Goal: Navigation & Orientation: Find specific page/section

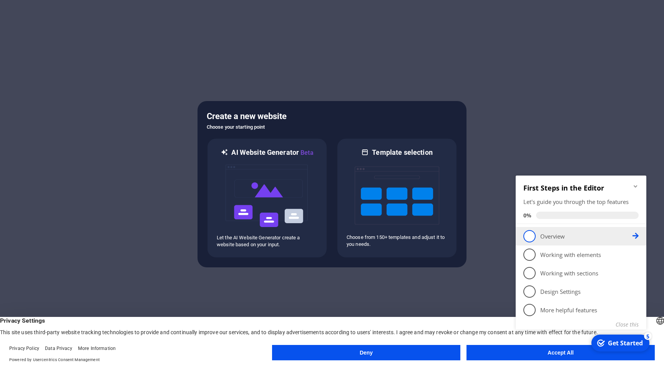
click at [523, 233] on link "1 Overview - incomplete" at bounding box center [580, 236] width 115 height 12
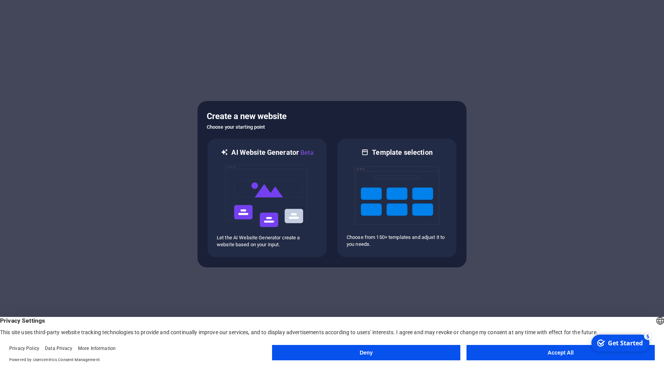
click at [552, 356] on button "Accept All" at bounding box center [560, 352] width 188 height 15
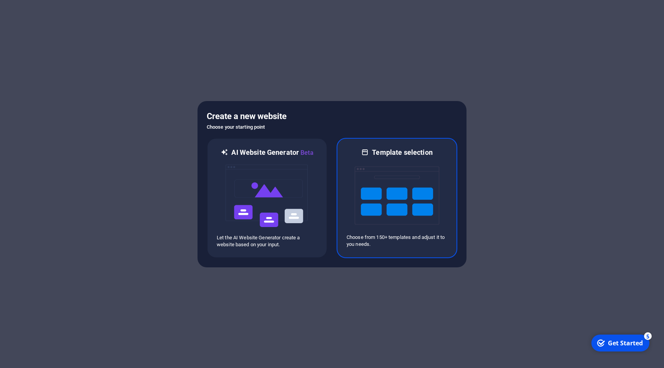
click at [359, 182] on img at bounding box center [397, 195] width 85 height 77
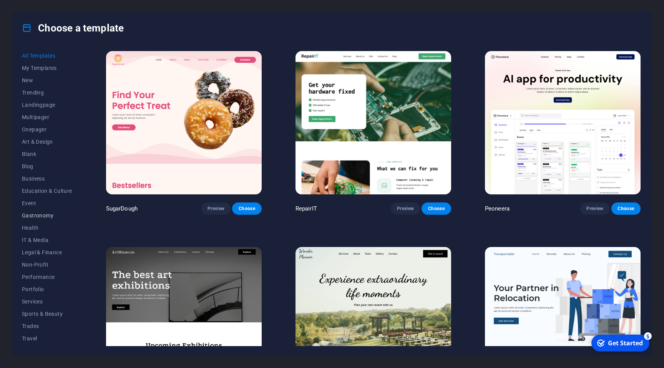
scroll to position [11, 0]
click at [35, 291] on span "Services" at bounding box center [47, 291] width 50 height 6
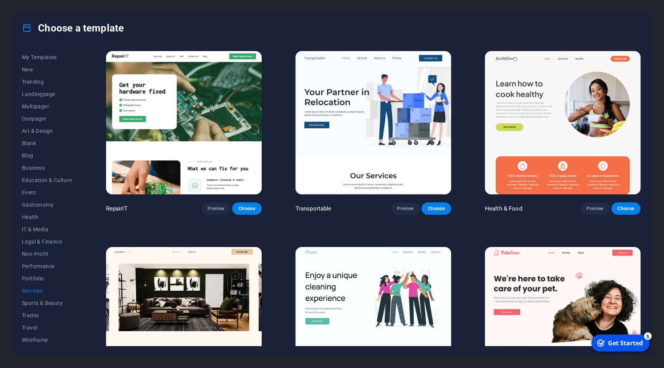
scroll to position [0, 0]
click at [40, 69] on span "My Templates" at bounding box center [47, 68] width 50 height 6
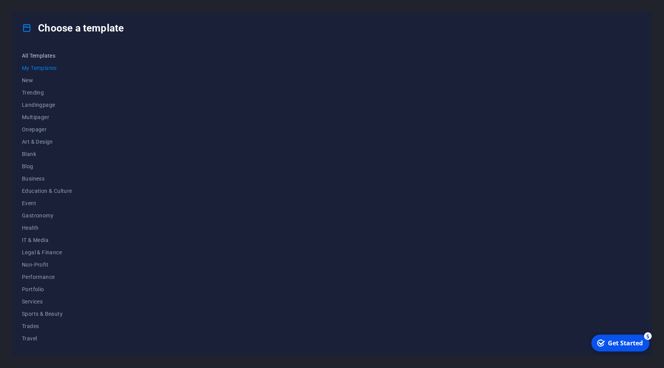
click at [42, 58] on span "All Templates" at bounding box center [47, 56] width 50 height 6
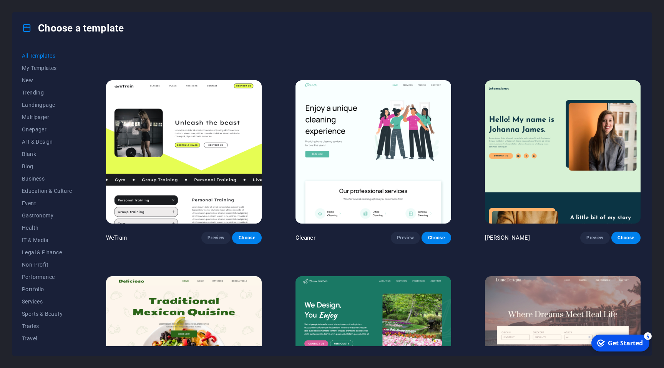
scroll to position [1172, 0]
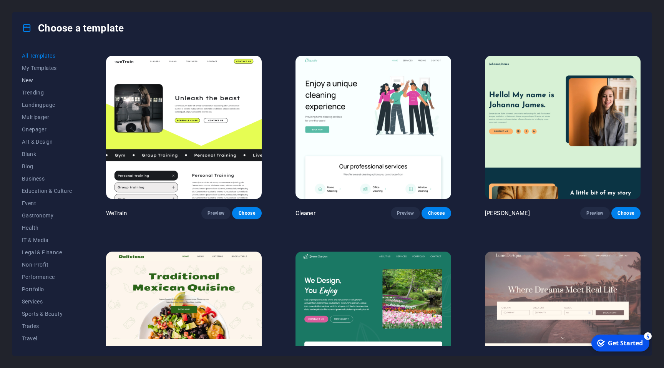
click at [26, 80] on span "New" at bounding box center [47, 80] width 50 height 6
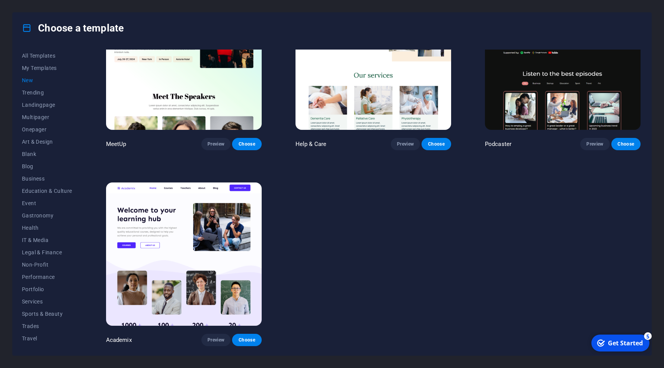
scroll to position [647, 0]
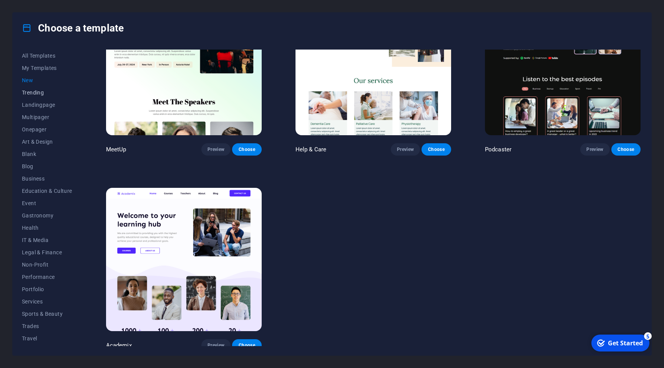
click at [27, 95] on span "Trending" at bounding box center [47, 92] width 50 height 6
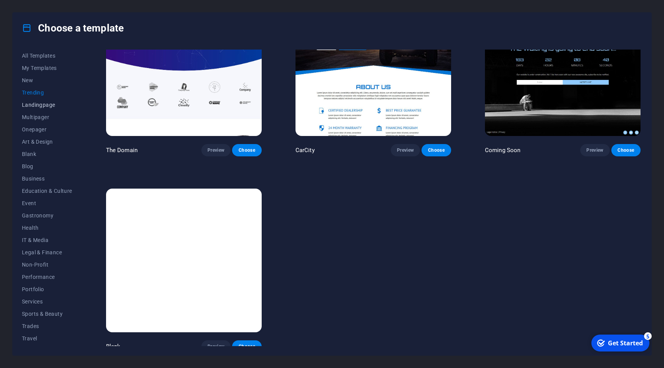
click at [41, 108] on span "Landingpage" at bounding box center [47, 105] width 50 height 6
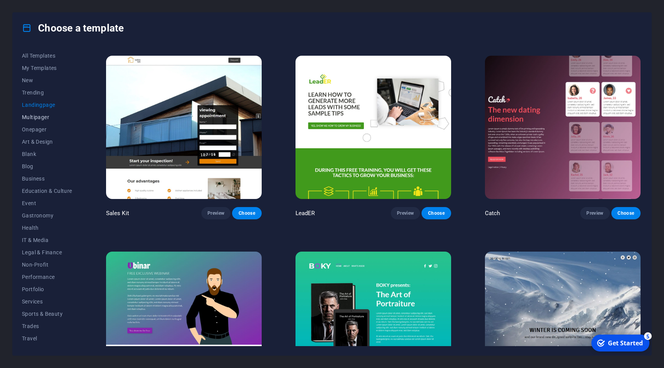
click at [37, 116] on span "Multipager" at bounding box center [47, 117] width 50 height 6
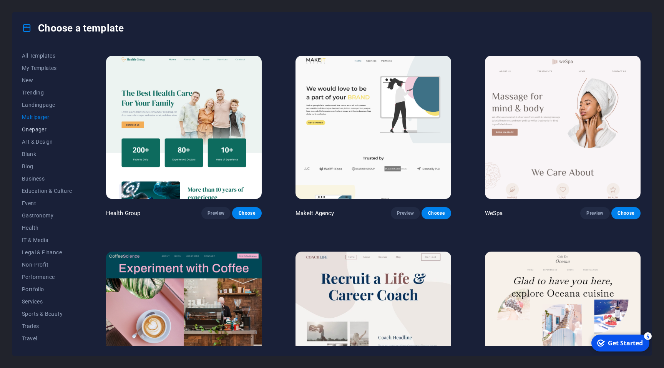
click at [40, 131] on span "Onepager" at bounding box center [47, 129] width 50 height 6
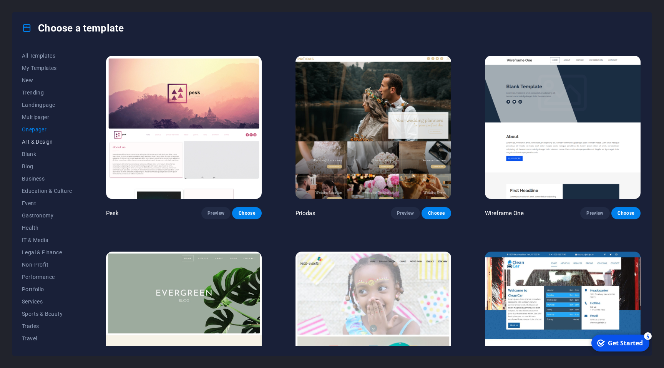
click at [40, 141] on span "Art & Design" at bounding box center [47, 142] width 50 height 6
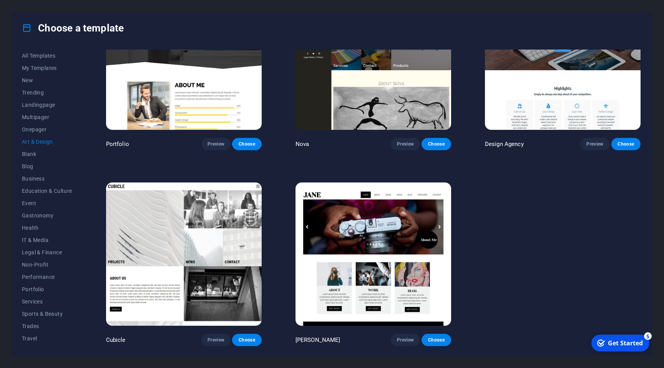
scroll to position [647, 0]
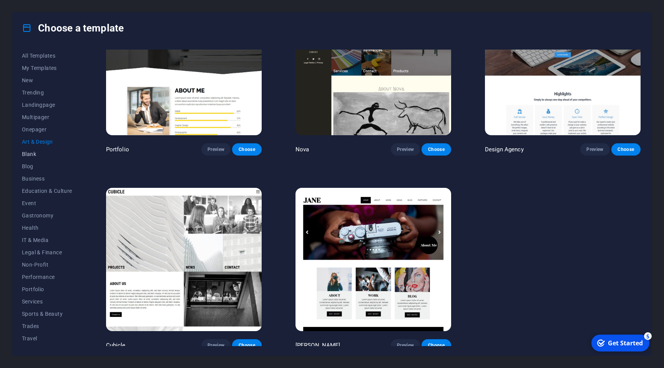
click at [38, 150] on button "Blank" at bounding box center [47, 154] width 50 height 12
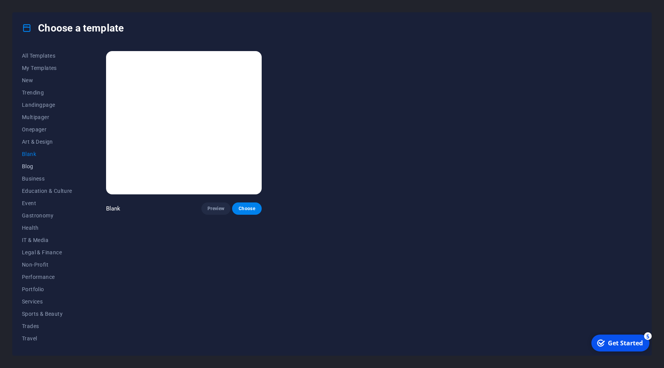
click at [34, 165] on span "Blog" at bounding box center [47, 166] width 50 height 6
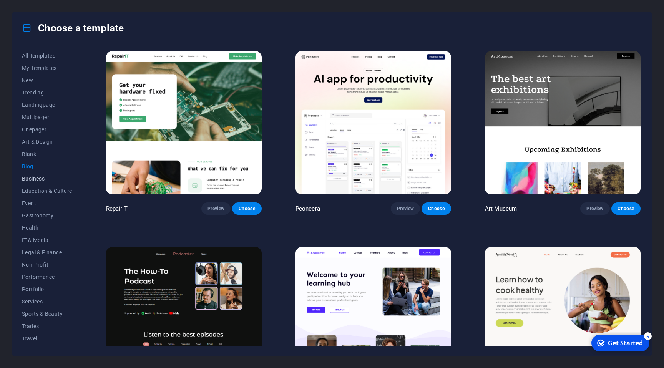
click at [34, 177] on span "Business" at bounding box center [47, 179] width 50 height 6
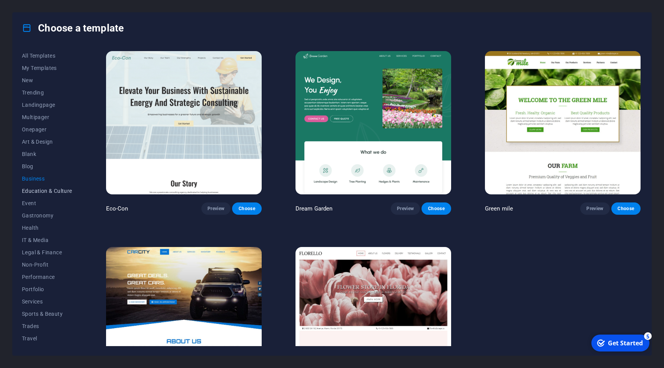
click at [36, 188] on span "Education & Culture" at bounding box center [47, 191] width 50 height 6
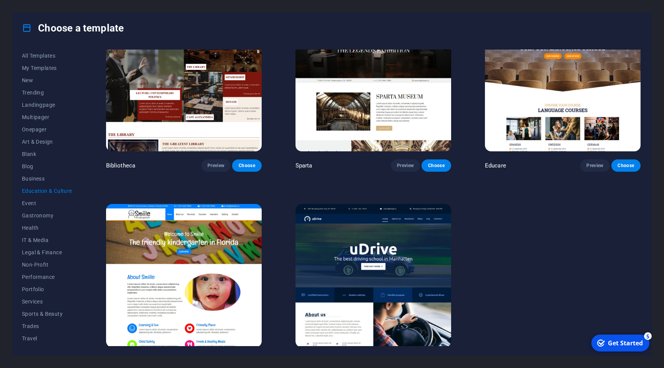
scroll to position [257, 0]
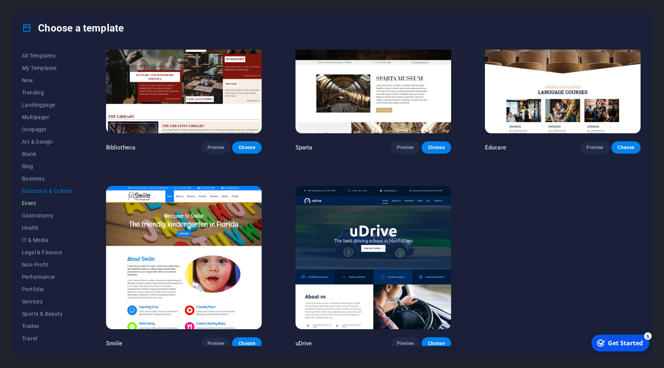
click at [53, 200] on span "Event" at bounding box center [47, 203] width 50 height 6
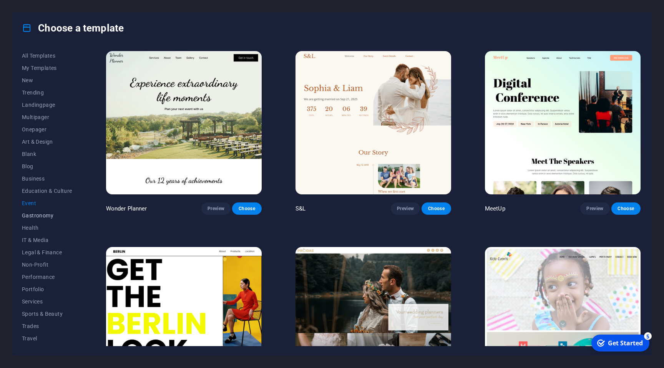
click at [39, 214] on span "Gastronomy" at bounding box center [47, 215] width 50 height 6
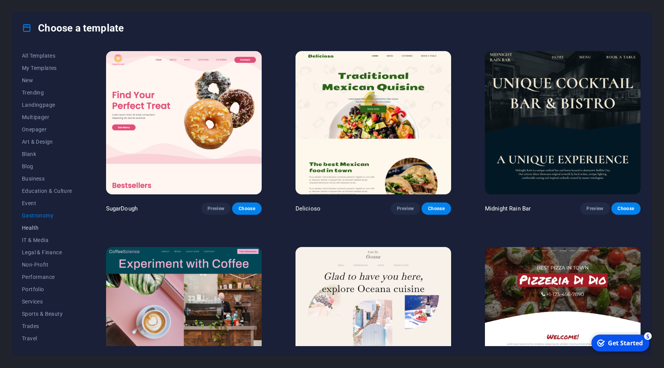
click at [34, 226] on span "Health" at bounding box center [47, 228] width 50 height 6
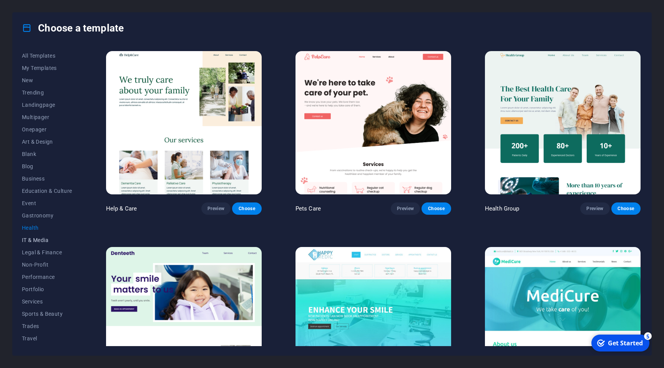
click at [38, 240] on span "IT & Media" at bounding box center [47, 240] width 50 height 6
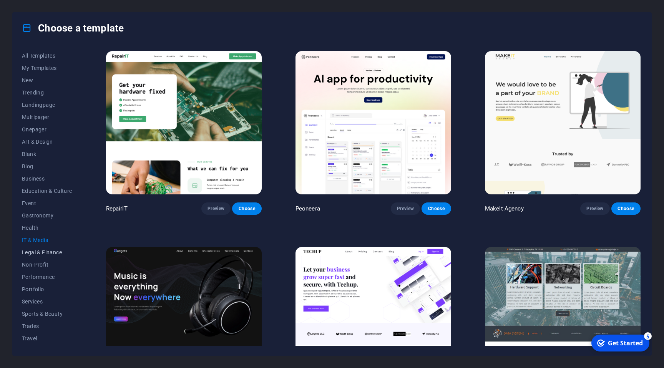
click at [38, 250] on span "Legal & Finance" at bounding box center [47, 252] width 50 height 6
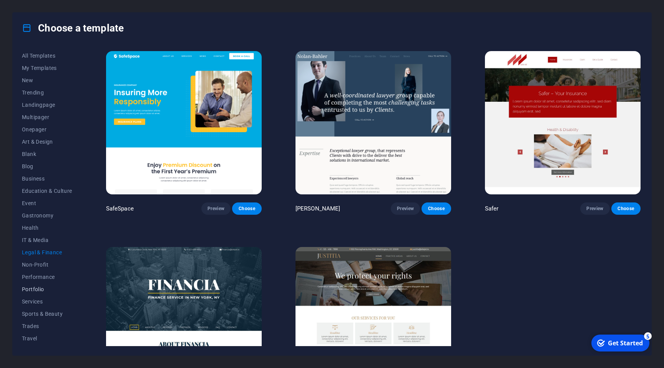
click at [36, 287] on span "Portfolio" at bounding box center [47, 289] width 50 height 6
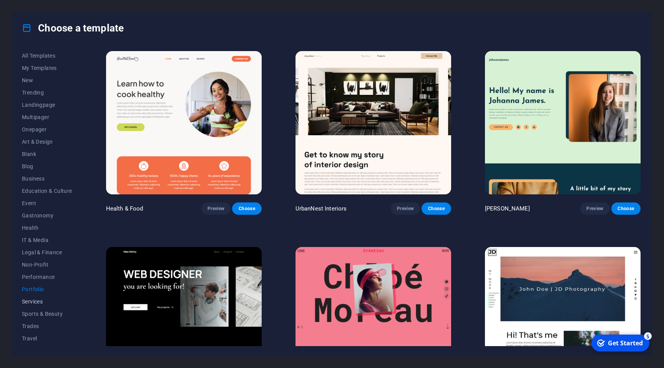
click at [34, 300] on span "Services" at bounding box center [47, 301] width 50 height 6
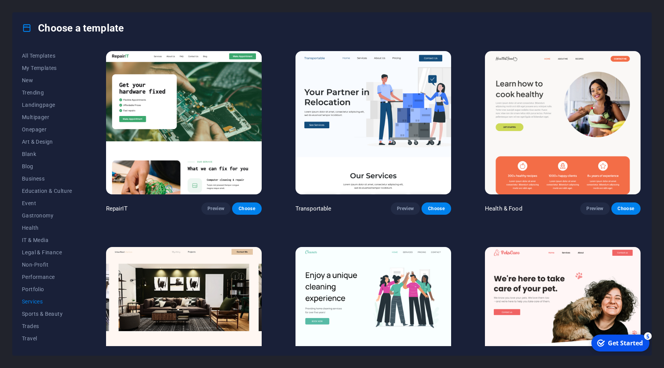
scroll to position [11, 0]
click at [34, 300] on span "Sports & Beauty" at bounding box center [47, 303] width 50 height 6
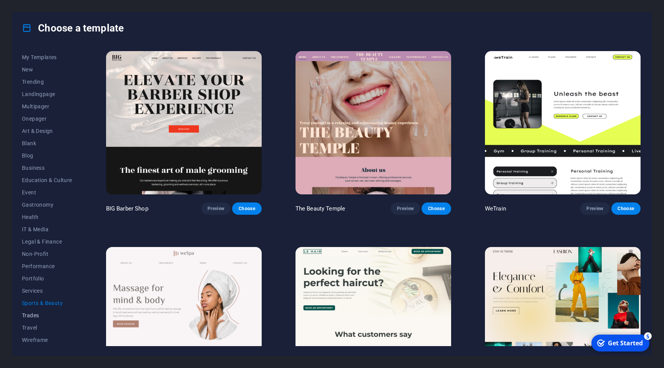
click at [35, 310] on button "Trades" at bounding box center [47, 315] width 50 height 12
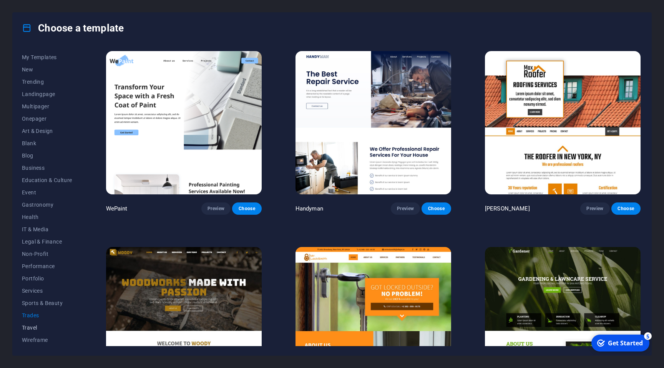
click at [31, 330] on span "Travel" at bounding box center [47, 328] width 50 height 6
